Goal: Task Accomplishment & Management: Manage account settings

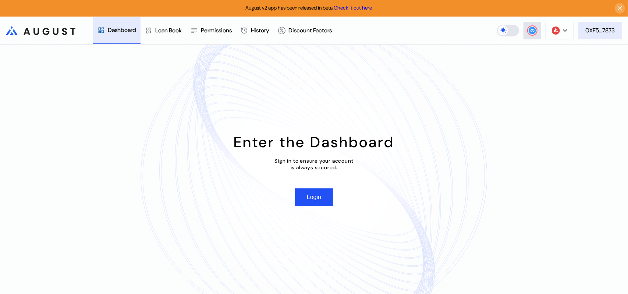
click at [609, 29] on div "0XF5...7873" at bounding box center [600, 30] width 29 height 8
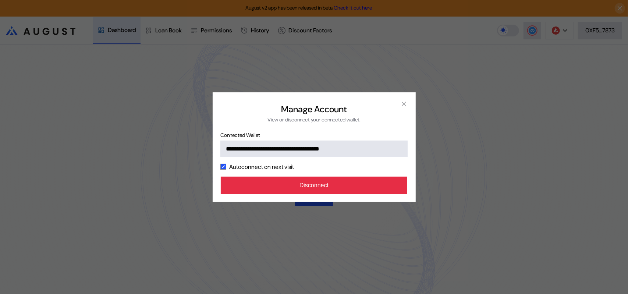
click at [334, 194] on button "Disconnect" at bounding box center [314, 186] width 187 height 18
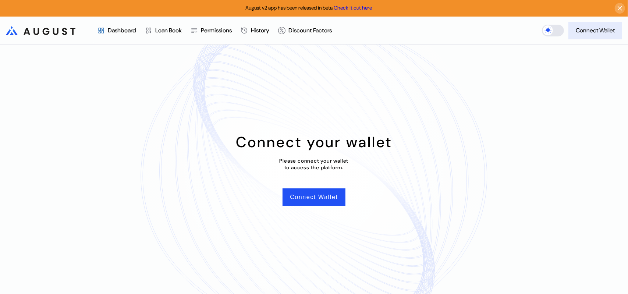
click at [599, 31] on div "Connect Wallet" at bounding box center [595, 30] width 39 height 8
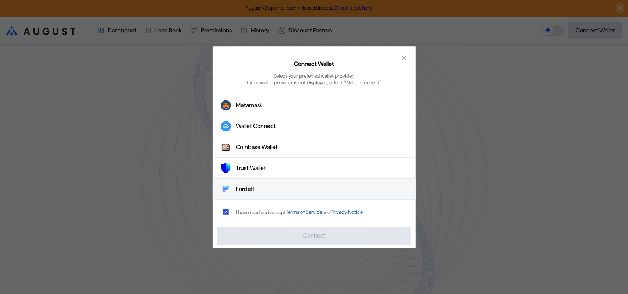
click at [248, 190] on div "Fordefi" at bounding box center [245, 189] width 18 height 8
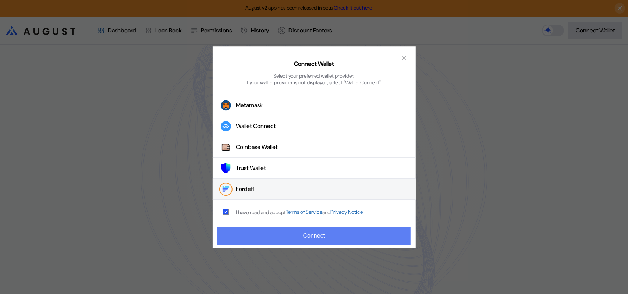
click at [291, 238] on button "Connect" at bounding box center [313, 236] width 193 height 18
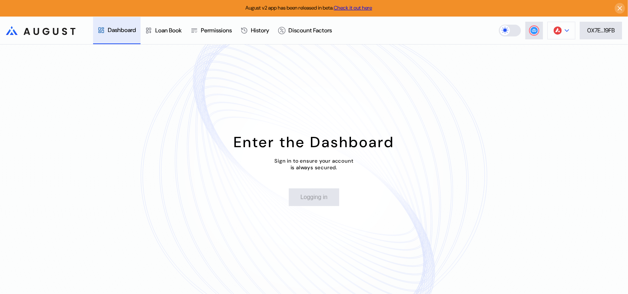
click at [564, 28] on button at bounding box center [562, 31] width 28 height 18
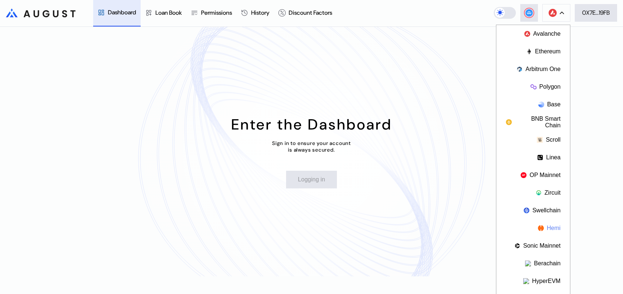
scroll to position [32, 0]
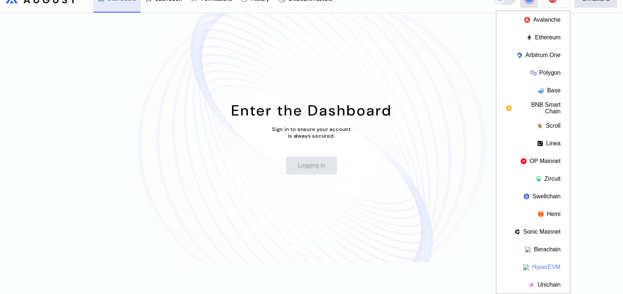
click at [542, 267] on button "HyperEVM" at bounding box center [533, 267] width 74 height 18
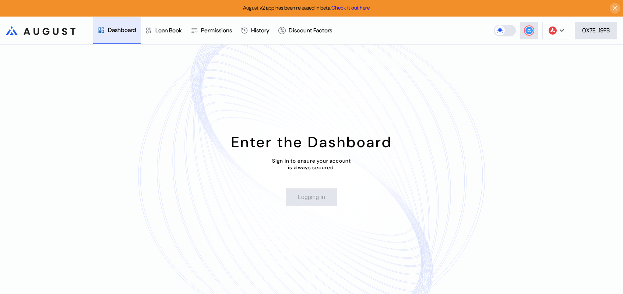
scroll to position [0, 0]
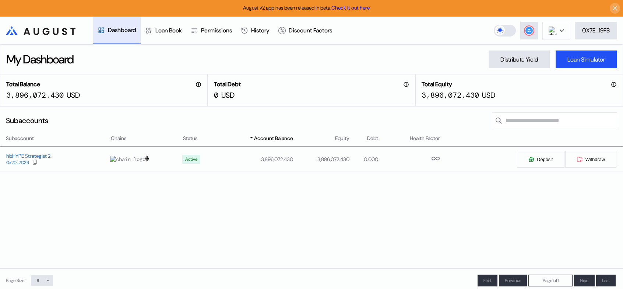
click at [353, 245] on div "Subaccount Chains Status Account Balance Equity Debt Health Factor hbHYPE Strat…" at bounding box center [311, 201] width 623 height 134
click at [528, 33] on circle at bounding box center [528, 30] width 7 height 7
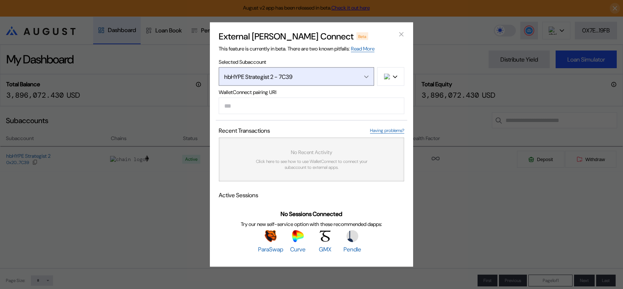
click at [308, 72] on div "hbHYPE Strategist 2 - 7C39" at bounding box center [288, 76] width 128 height 8
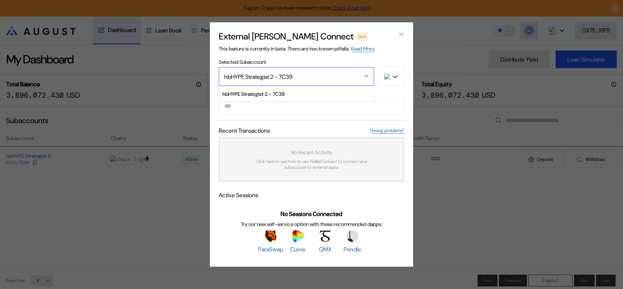
click at [308, 72] on div "hbHYPE Strategist 2 - 7C39" at bounding box center [288, 76] width 128 height 8
click at [401, 30] on icon "close modal" at bounding box center [400, 34] width 7 height 8
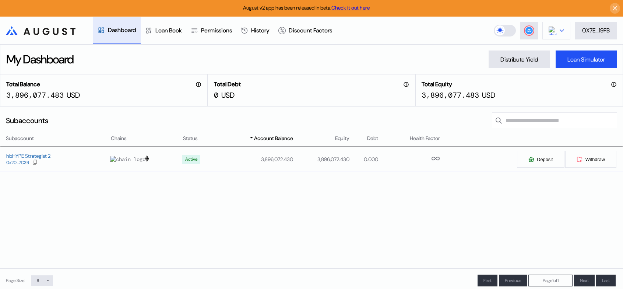
click at [560, 31] on icon at bounding box center [561, 30] width 4 height 3
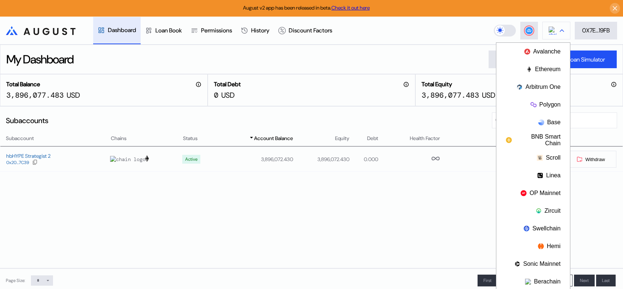
click at [560, 30] on div at bounding box center [561, 30] width 4 height 5
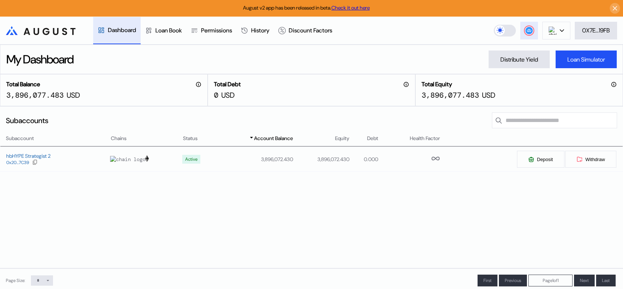
click at [530, 26] on button at bounding box center [529, 31] width 18 height 18
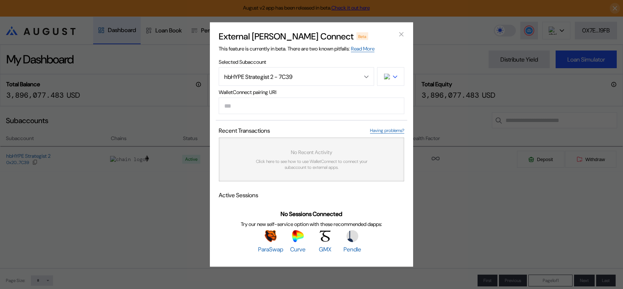
click at [378, 67] on button "modal" at bounding box center [390, 76] width 27 height 18
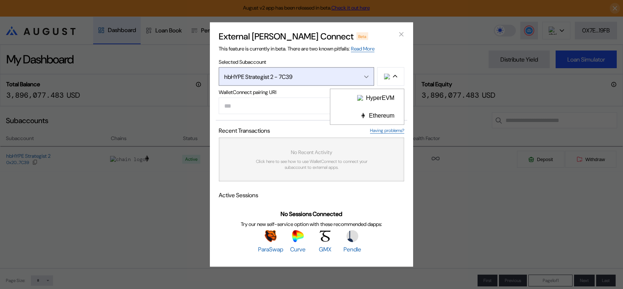
click at [366, 67] on button "hbHYPE Strategist 2 - 7C39" at bounding box center [296, 76] width 155 height 18
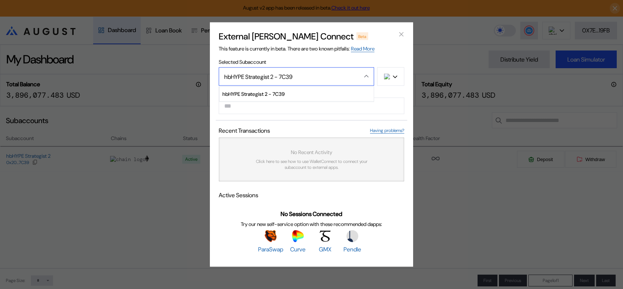
click at [366, 67] on button "hbHYPE Strategist 2 - 7C39" at bounding box center [296, 76] width 155 height 18
click at [399, 30] on icon "close modal" at bounding box center [400, 34] width 7 height 8
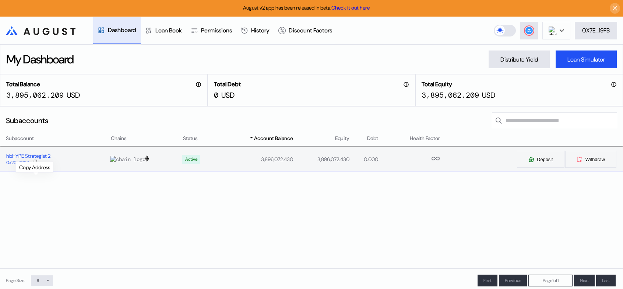
click at [35, 164] on icon at bounding box center [35, 161] width 4 height 5
click at [18, 165] on div "0x20...7C39" at bounding box center [17, 162] width 23 height 5
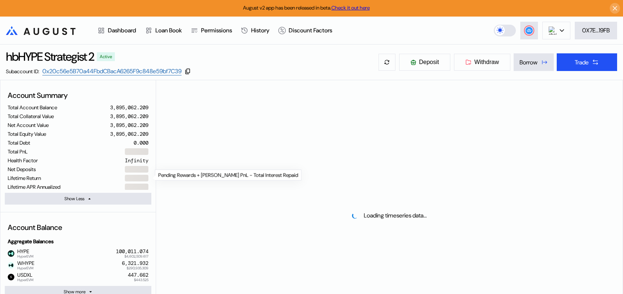
select select "*"
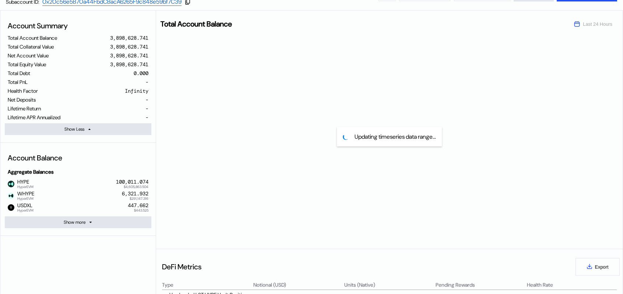
scroll to position [37, 0]
